Goal: Check status: Check status

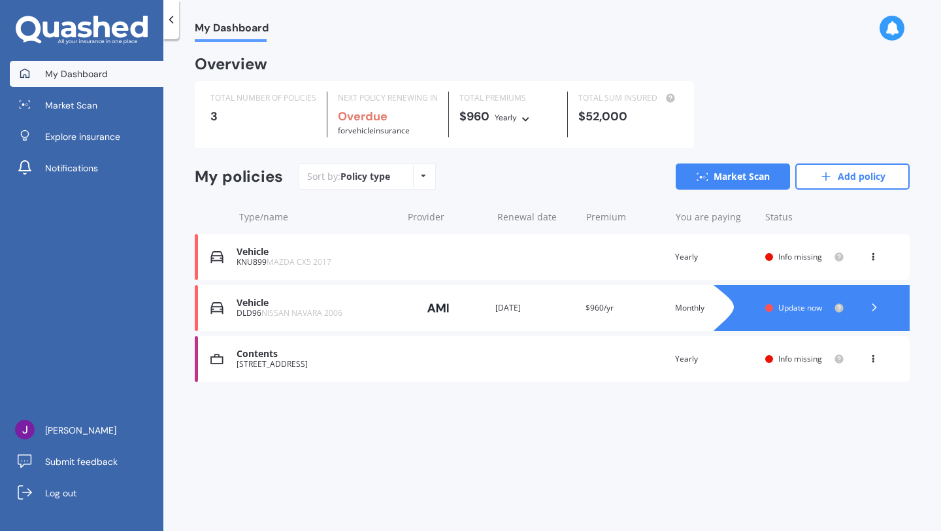
click at [386, 258] on div "KNU899 MAZDA CX5 2017" at bounding box center [316, 261] width 159 height 9
